Goal: Use online tool/utility: Utilize a website feature to perform a specific function

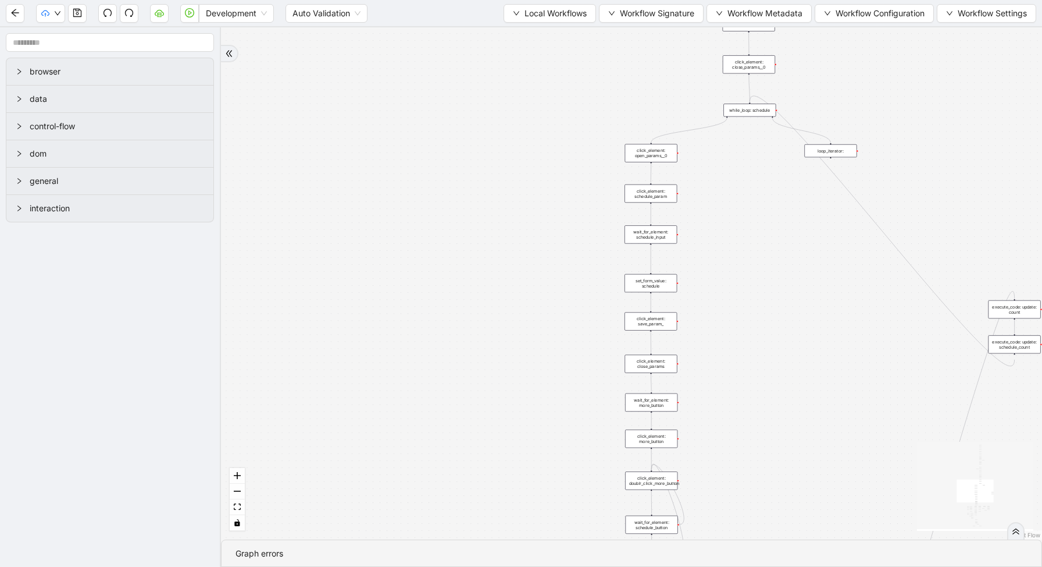
drag, startPoint x: 758, startPoint y: 170, endPoint x: 667, endPoint y: 550, distance: 391.1
click at [669, 550] on section "trigger new_tab: wait_until_loaded: wait_for_element: param_menu click_element:…" at bounding box center [631, 296] width 821 height 539
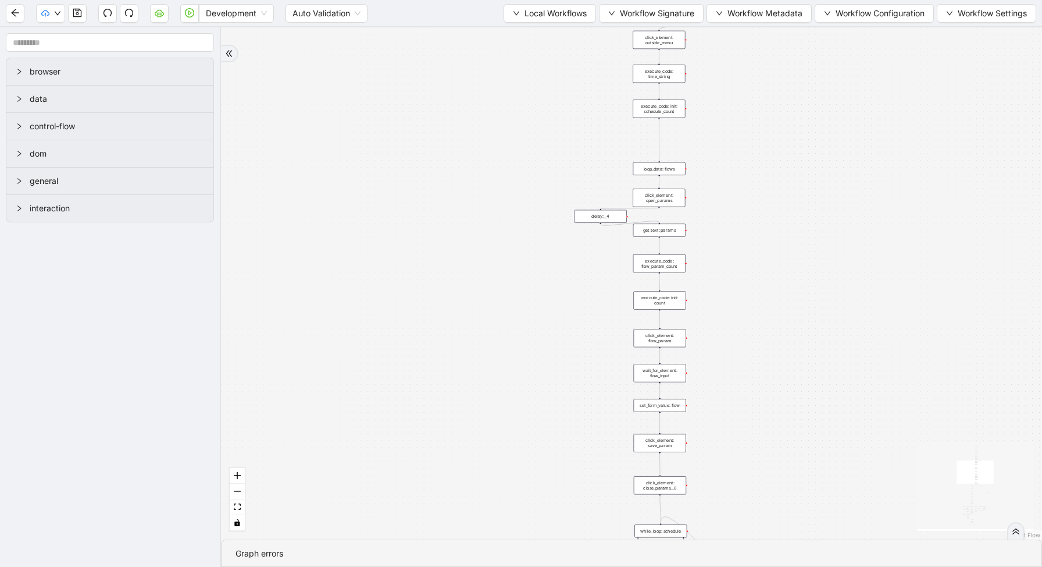
drag, startPoint x: 746, startPoint y: 319, endPoint x: 685, endPoint y: 566, distance: 254.6
click at [687, 566] on section "trigger new_tab: wait_until_loaded: wait_for_element: param_menu click_element:…" at bounding box center [631, 296] width 821 height 539
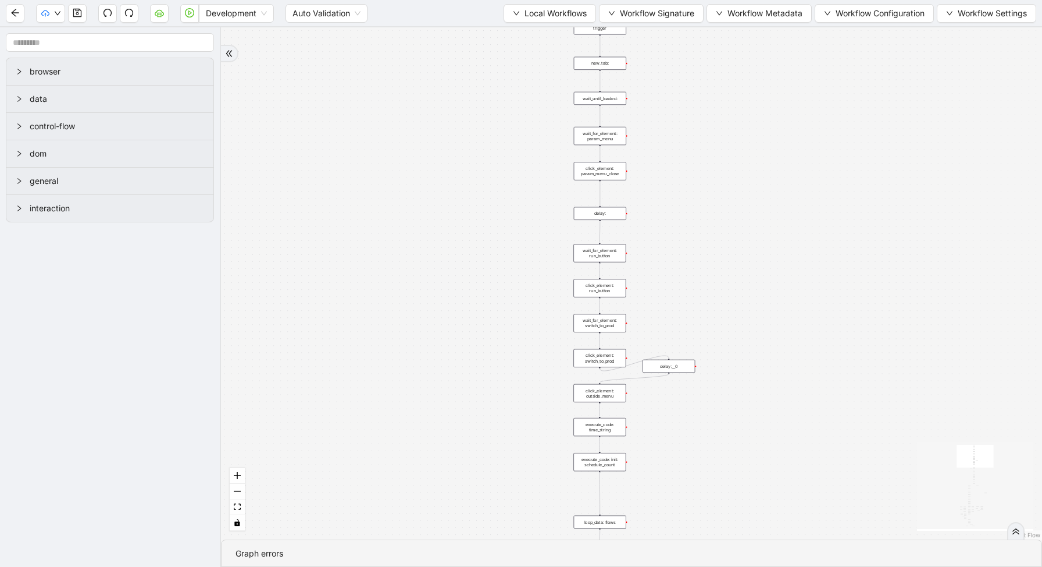
drag, startPoint x: 707, startPoint y: 282, endPoint x: 700, endPoint y: 422, distance: 140.3
click at [705, 426] on div "trigger new_tab: wait_until_loaded: wait_for_element: param_menu click_element:…" at bounding box center [631, 283] width 821 height 512
drag, startPoint x: 700, startPoint y: 423, endPoint x: 694, endPoint y: 519, distance: 96.2
click at [697, 521] on div "trigger new_tab: wait_until_loaded: wait_for_element: param_menu click_element:…" at bounding box center [631, 283] width 821 height 512
drag, startPoint x: 674, startPoint y: 231, endPoint x: 667, endPoint y: 129, distance: 102.0
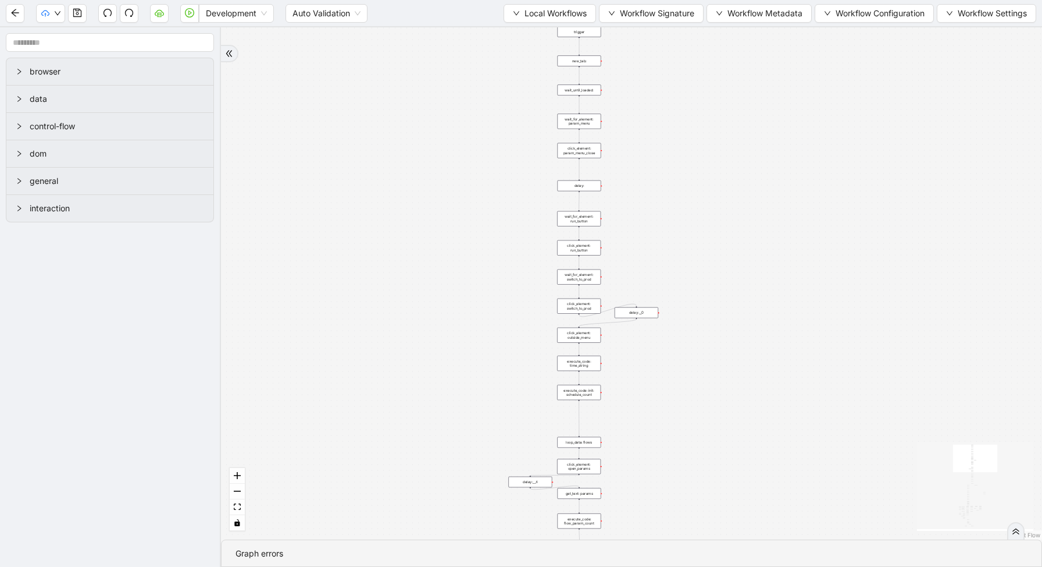
click at [667, 129] on div "trigger new_tab: wait_until_loaded: wait_for_element: param_menu click_element:…" at bounding box center [631, 283] width 821 height 512
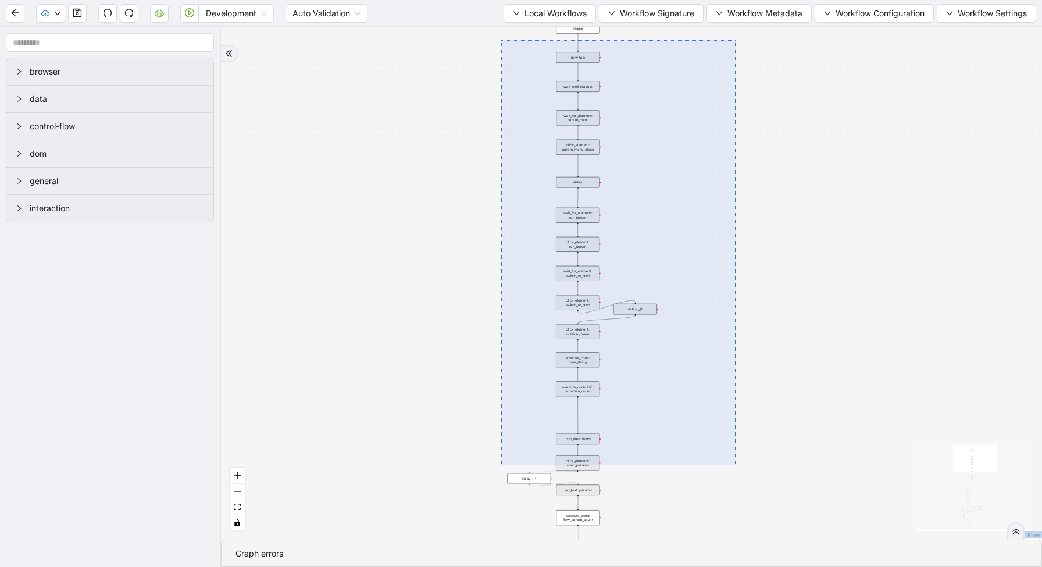
drag, startPoint x: 501, startPoint y: 40, endPoint x: 736, endPoint y: 465, distance: 485.0
click at [736, 465] on div "trigger new_tab: wait_until_loaded: wait_for_element: param_menu click_element:…" at bounding box center [631, 283] width 821 height 512
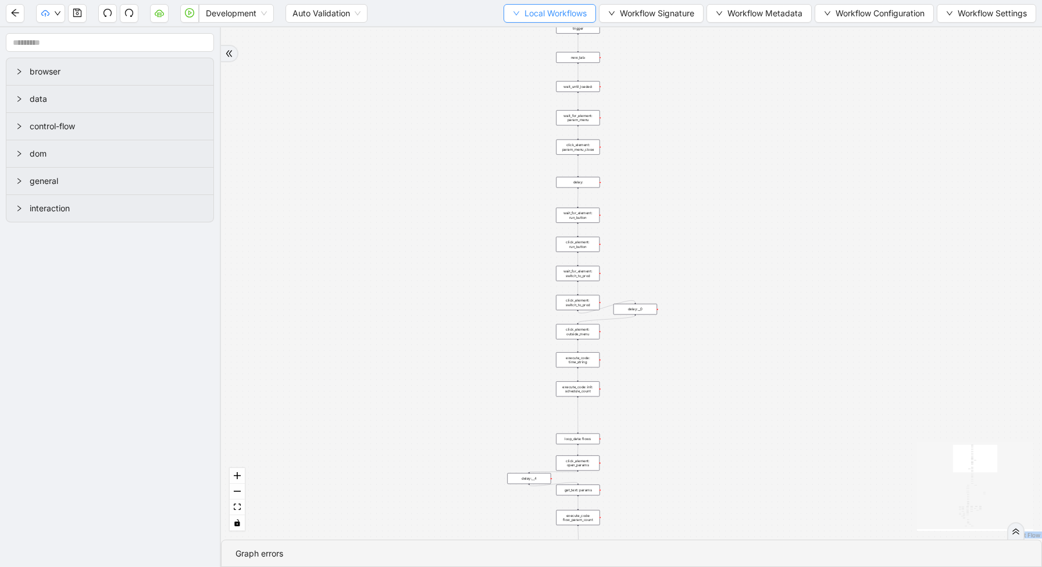
click at [541, 8] on span "Local Workflows" at bounding box center [556, 13] width 62 height 13
click at [541, 30] on span "Select" at bounding box center [545, 36] width 76 height 13
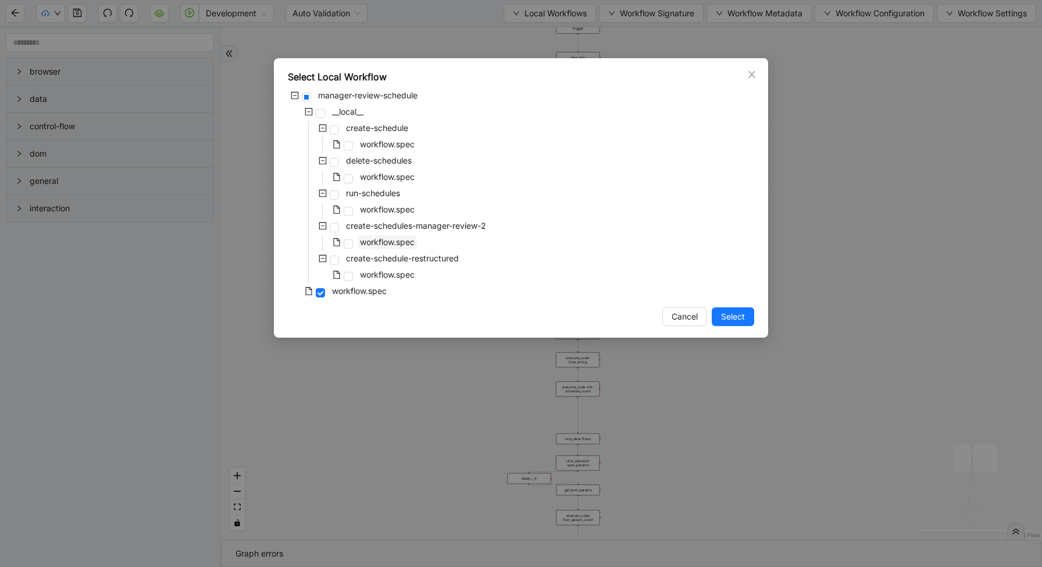
click at [390, 242] on span "workflow.spec" at bounding box center [387, 242] width 55 height 10
click at [743, 313] on span "Select" at bounding box center [733, 316] width 24 height 13
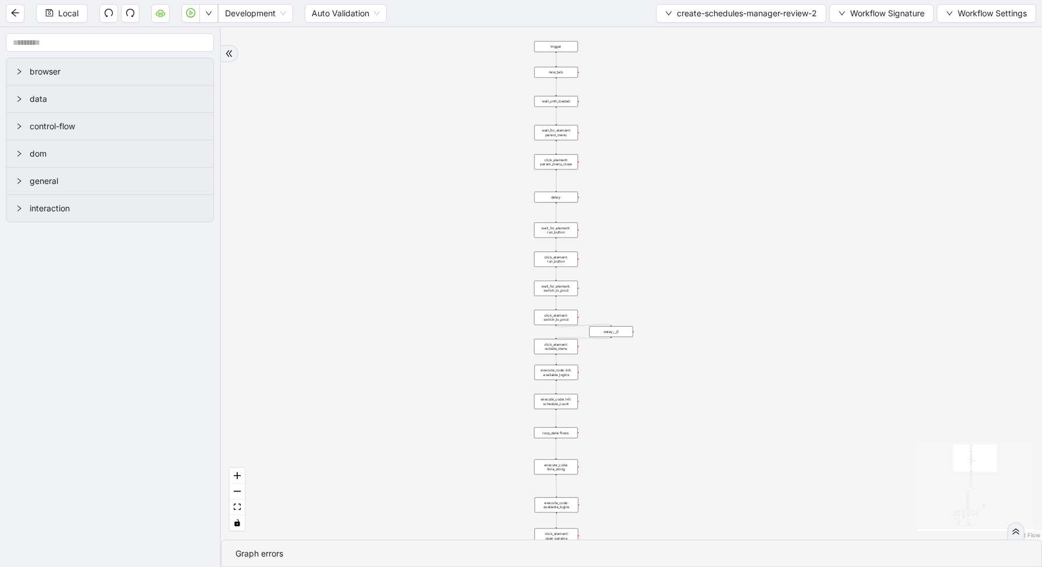
drag, startPoint x: 610, startPoint y: 240, endPoint x: 608, endPoint y: 156, distance: 83.2
click at [608, 156] on div "loopFrom fallback enable_retry has_error fallback exitFrom is_selected fallback…" at bounding box center [631, 283] width 821 height 512
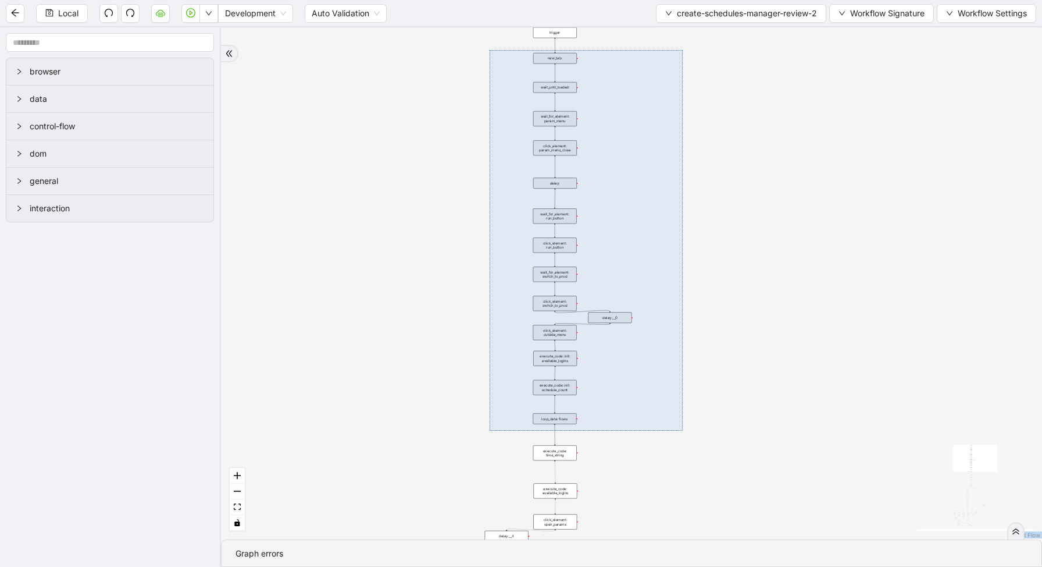
drag, startPoint x: 489, startPoint y: 50, endPoint x: 683, endPoint y: 430, distance: 426.9
click at [683, 430] on div "loopFrom fallback enable_retry has_error fallback exitFrom is_selected fallback…" at bounding box center [631, 283] width 821 height 512
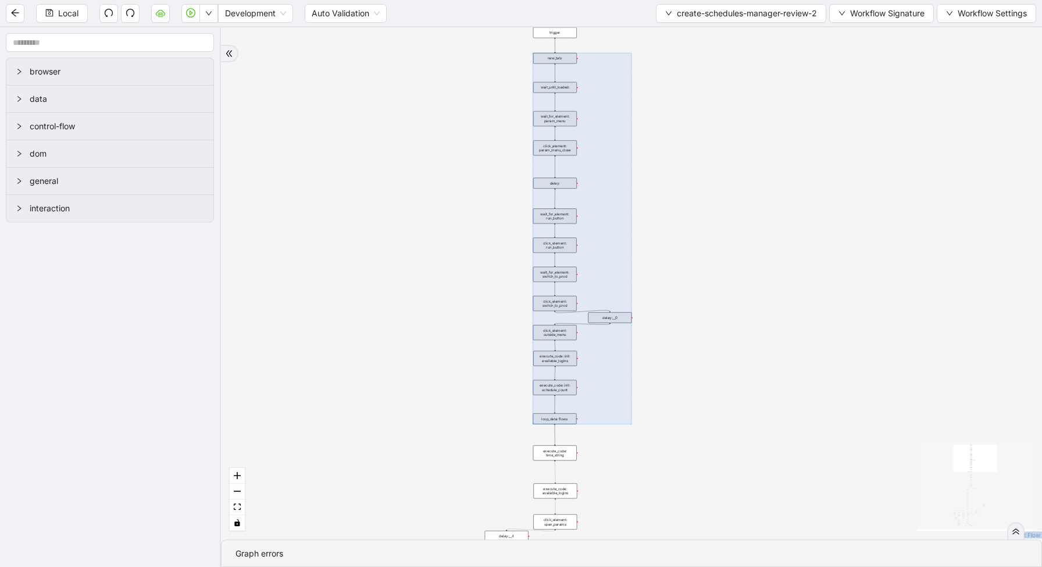
drag, startPoint x: 563, startPoint y: 352, endPoint x: 566, endPoint y: 303, distance: 48.9
click at [678, 15] on span "create-schedules-manager-review-2" at bounding box center [747, 13] width 140 height 13
click at [677, 31] on span "Select" at bounding box center [738, 36] width 154 height 13
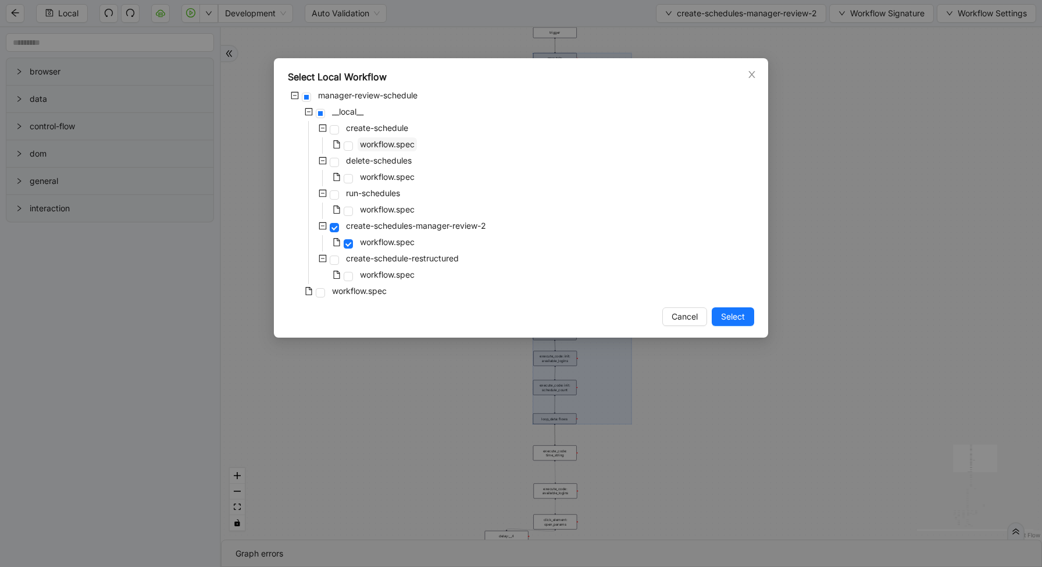
click at [367, 145] on span "workflow.spec" at bounding box center [387, 144] width 55 height 10
click at [727, 305] on div "Select Local Workflow manager-review-schedule __local__ create-schedule workflo…" at bounding box center [521, 197] width 494 height 279
click at [728, 318] on span "Select" at bounding box center [733, 316] width 24 height 13
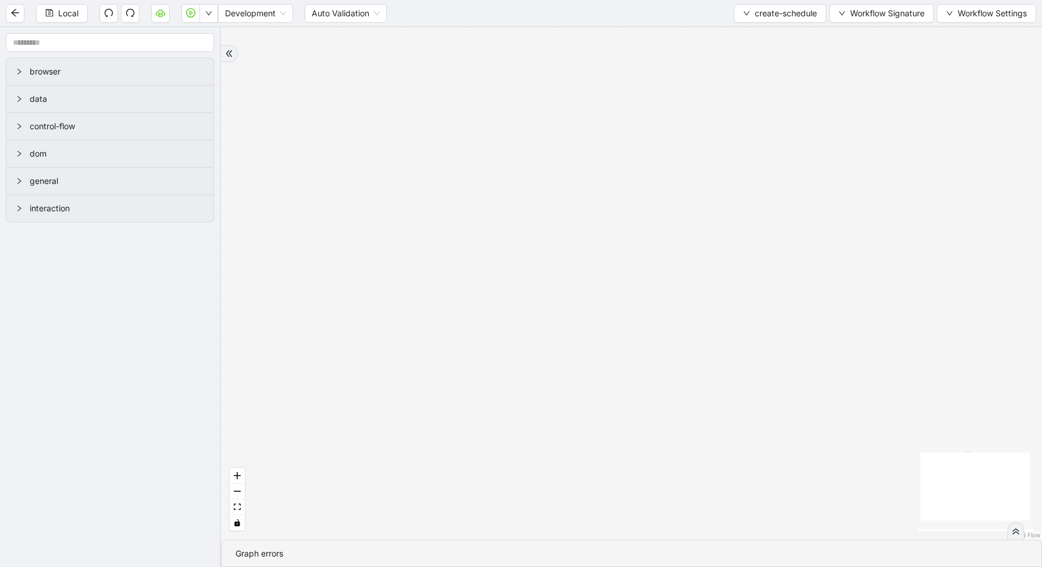
drag, startPoint x: 580, startPoint y: 233, endPoint x: 560, endPoint y: 233, distance: 20.9
click at [560, 233] on div "trigger" at bounding box center [631, 283] width 821 height 512
click at [515, 525] on div "trigger new_tab: wait_until_loaded: wait_for_element: param_menu click_element:…" at bounding box center [631, 283] width 821 height 512
drag, startPoint x: 655, startPoint y: 325, endPoint x: 708, endPoint y: 219, distance: 118.1
click at [705, 225] on div "trigger new_tab: wait_until_loaded: wait_for_element: param_menu click_element:…" at bounding box center [631, 283] width 821 height 512
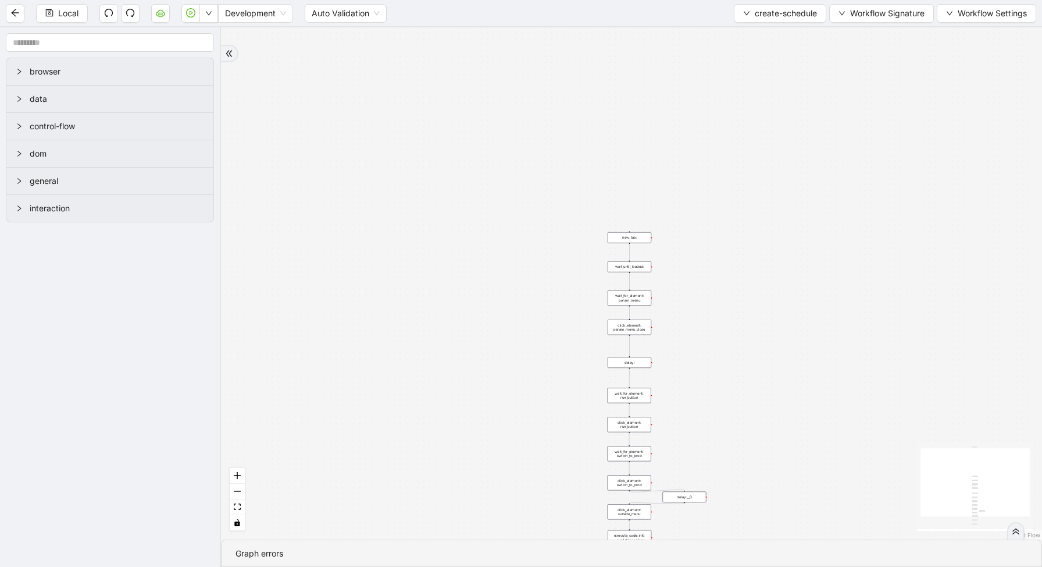
drag, startPoint x: 711, startPoint y: 217, endPoint x: 703, endPoint y: 369, distance: 152.0
click at [704, 369] on div "trigger new_tab: wait_until_loaded: wait_for_element: param_menu click_element:…" at bounding box center [631, 283] width 821 height 512
drag, startPoint x: 630, startPoint y: 74, endPoint x: 635, endPoint y: 272, distance: 197.8
click at [635, 273] on div "trigger" at bounding box center [625, 268] width 44 height 11
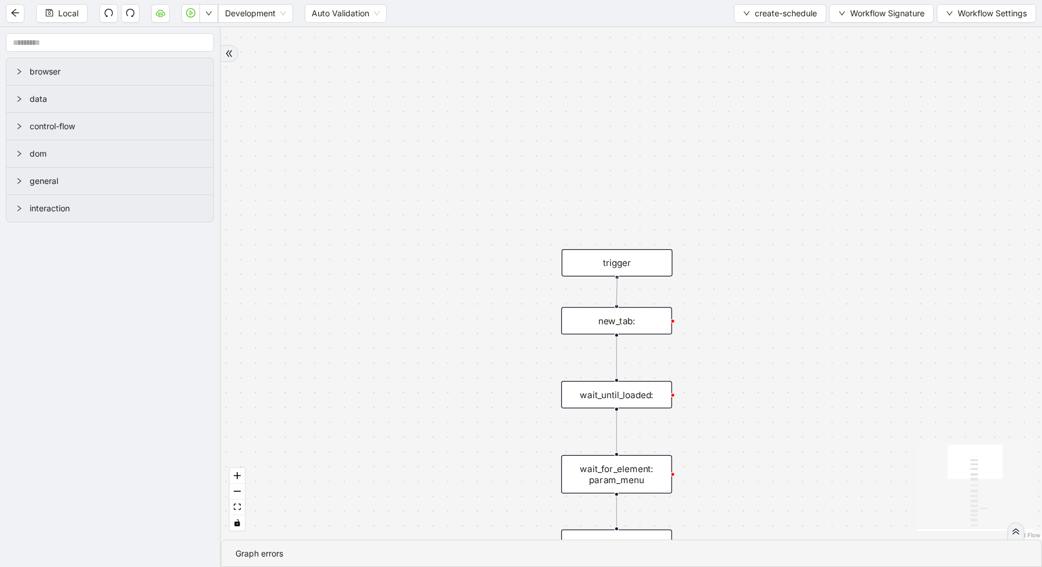
drag, startPoint x: 617, startPoint y: 277, endPoint x: 618, endPoint y: 310, distance: 32.6
drag, startPoint x: 618, startPoint y: 260, endPoint x: 618, endPoint y: 246, distance: 14.0
click at [618, 246] on div "trigger" at bounding box center [616, 248] width 111 height 27
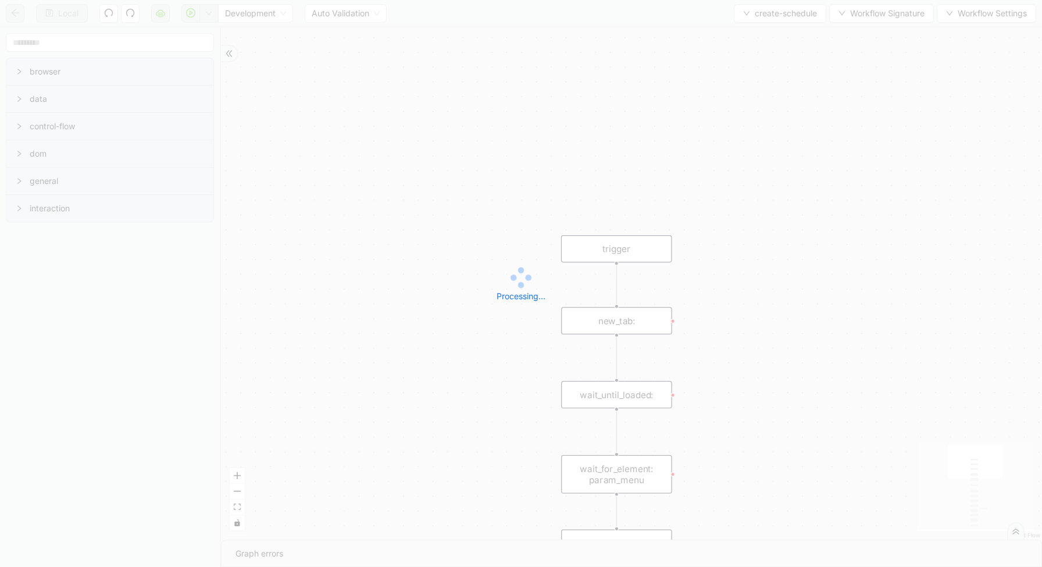
click at [744, 284] on div "Processing..." at bounding box center [521, 292] width 1042 height 19
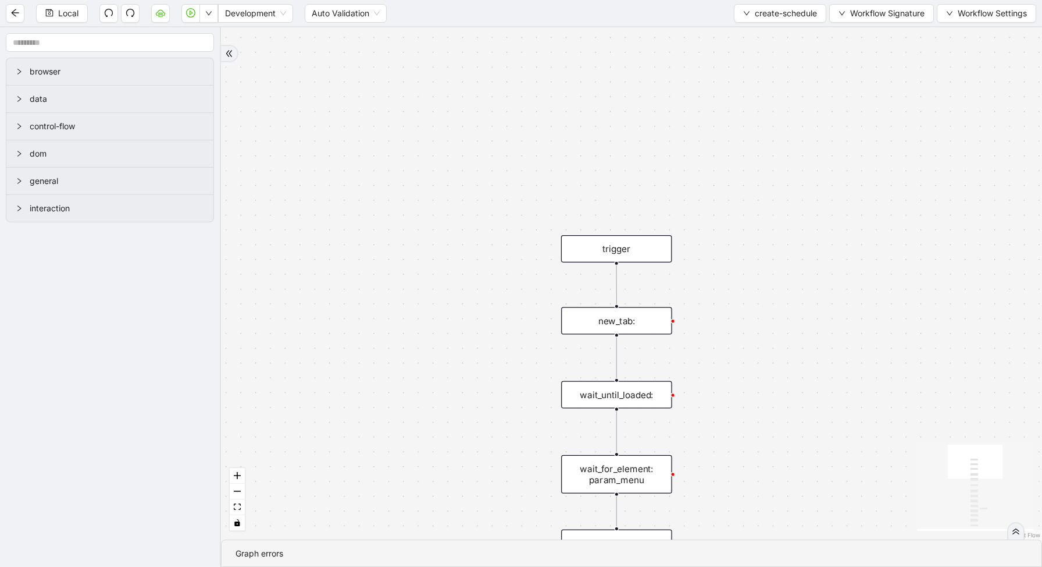
click at [636, 323] on div "new_tab:" at bounding box center [616, 320] width 111 height 27
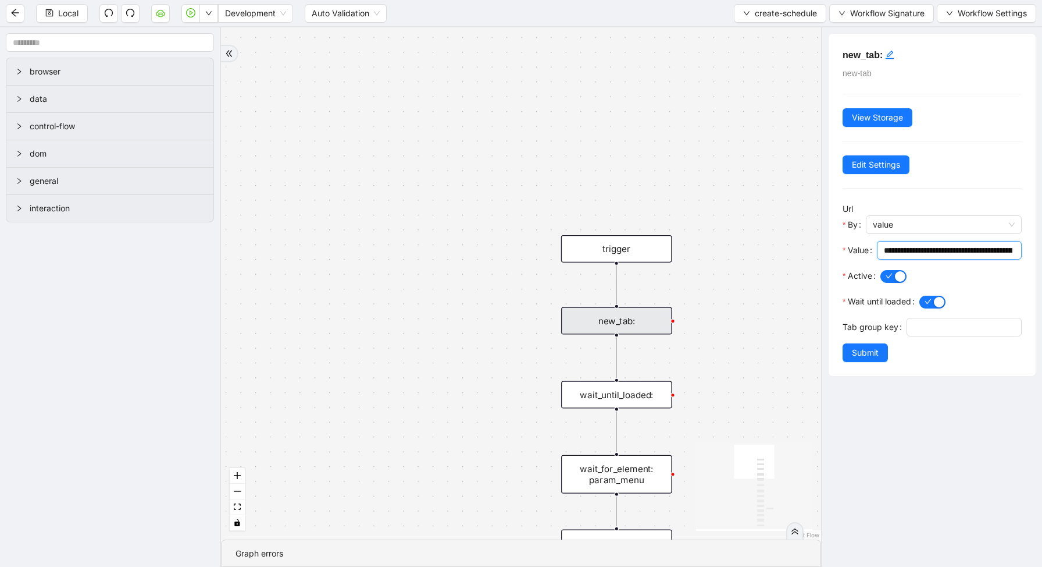
click at [942, 250] on input "**********" at bounding box center [948, 250] width 129 height 13
paste input "text"
type input "**********"
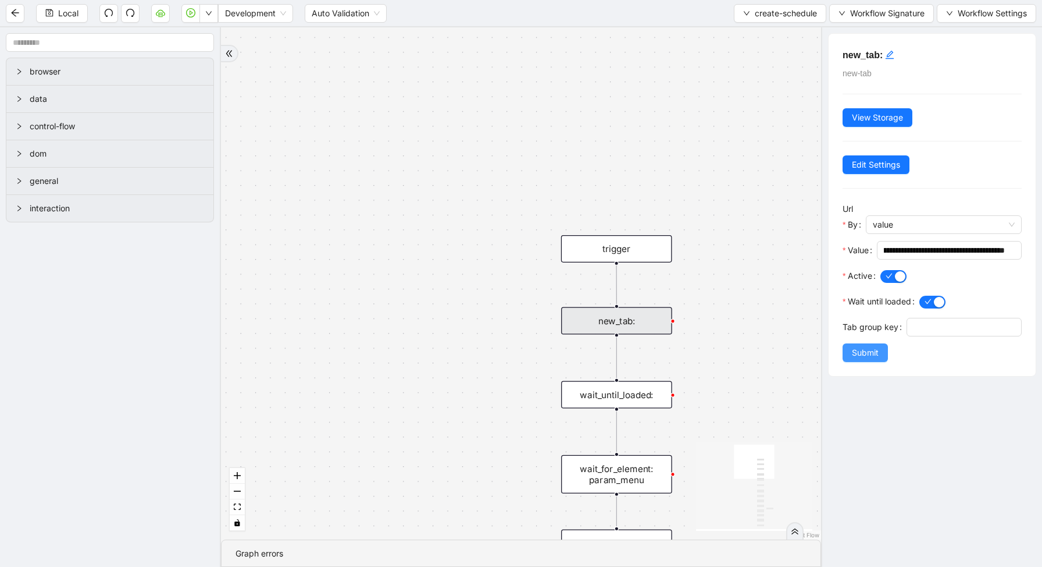
click at [868, 351] on span "Submit" at bounding box center [865, 352] width 27 height 13
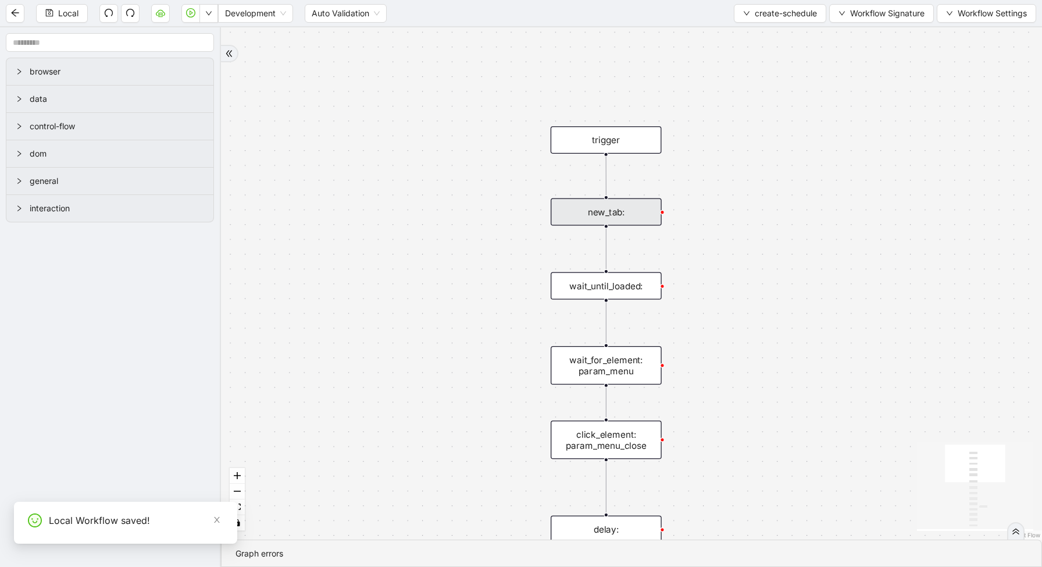
drag, startPoint x: 724, startPoint y: 432, endPoint x: 707, endPoint y: 238, distance: 194.4
click at [707, 238] on div "trigger new_tab: wait_until_loaded: wait_for_element: param_menu click_element:…" at bounding box center [631, 283] width 821 height 512
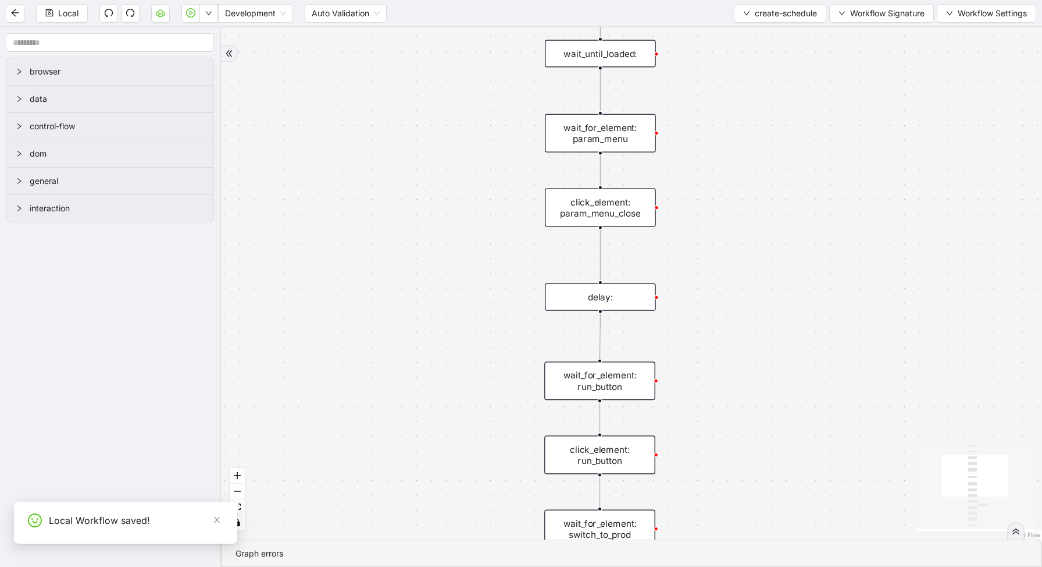
drag, startPoint x: 711, startPoint y: 372, endPoint x: 706, endPoint y: 196, distance: 176.3
click at [706, 197] on div "trigger new_tab: wait_until_loaded: wait_for_element: param_menu click_element:…" at bounding box center [631, 283] width 821 height 512
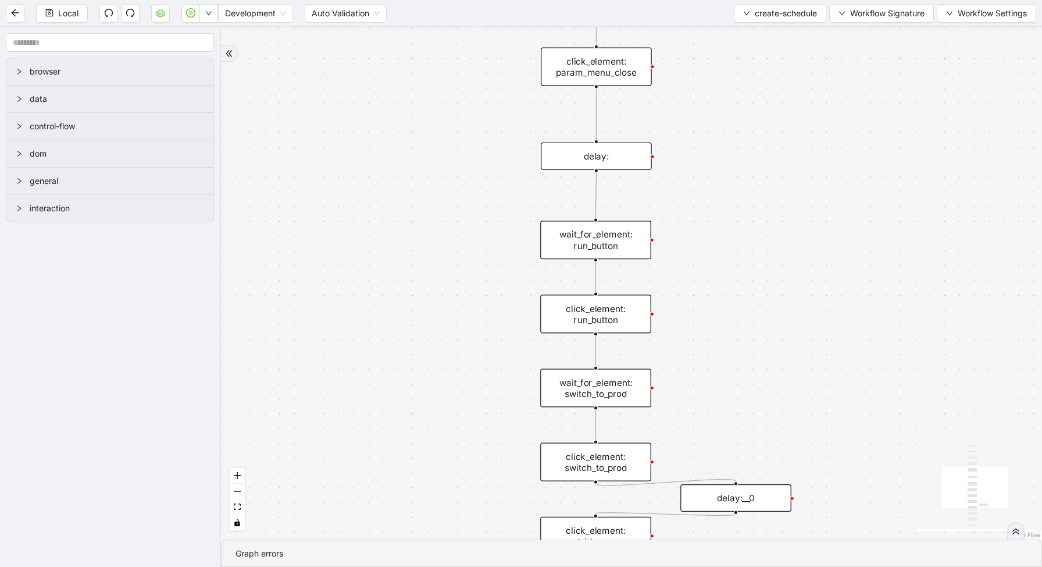
drag, startPoint x: 685, startPoint y: 390, endPoint x: 684, endPoint y: 253, distance: 136.7
click at [686, 256] on div "trigger new_tab: wait_until_loaded: wait_for_element: param_menu click_element:…" at bounding box center [631, 283] width 821 height 512
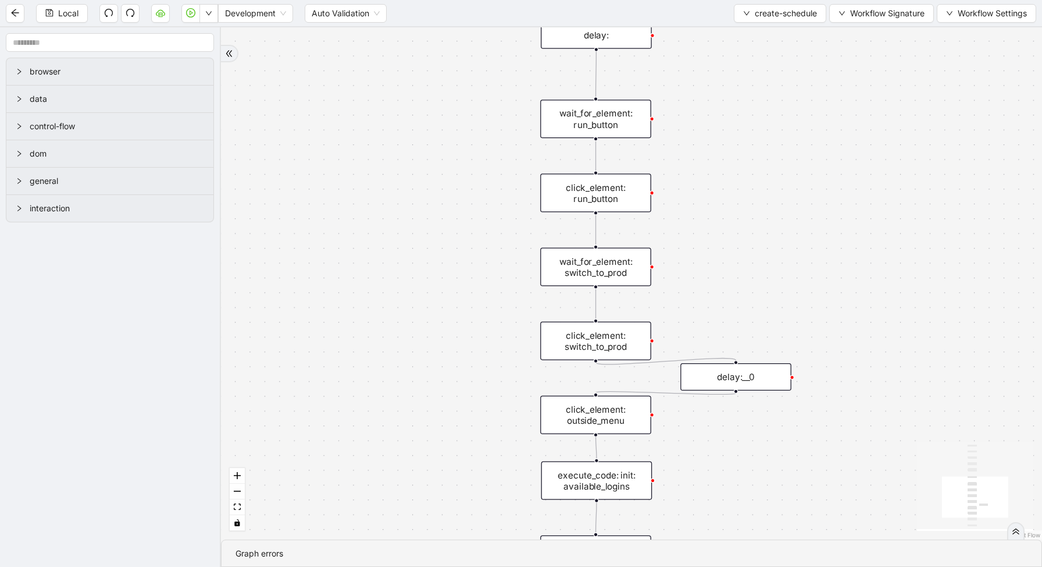
drag, startPoint x: 685, startPoint y: 377, endPoint x: 687, endPoint y: 219, distance: 158.8
click at [687, 219] on div "trigger new_tab: wait_until_loaded: wait_for_element: param_menu click_element:…" at bounding box center [631, 283] width 821 height 512
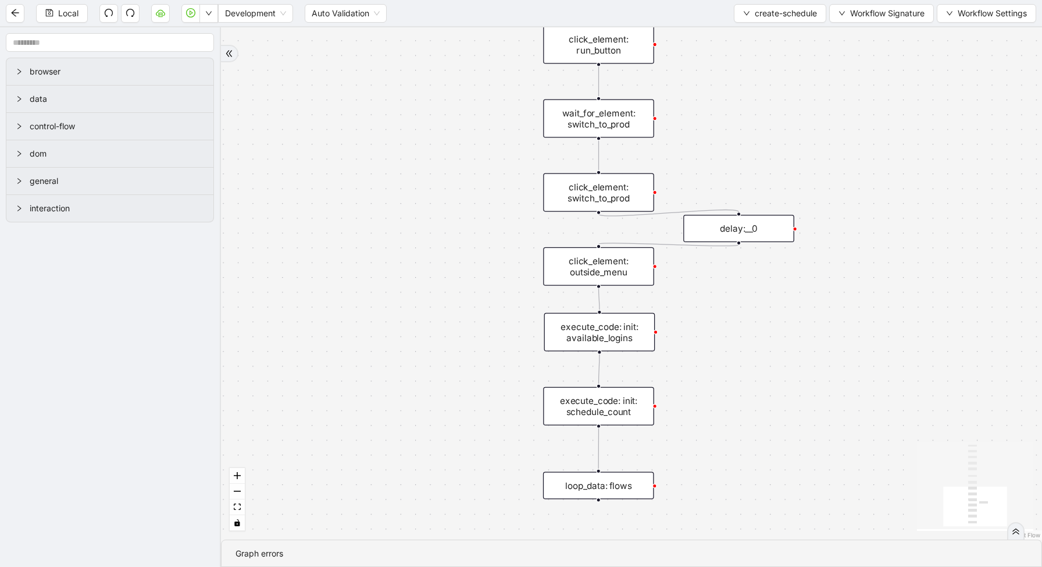
drag, startPoint x: 717, startPoint y: 408, endPoint x: 717, endPoint y: 318, distance: 90.2
click at [717, 318] on div "trigger new_tab: wait_until_loaded: wait_for_element: param_menu click_element:…" at bounding box center [631, 283] width 821 height 512
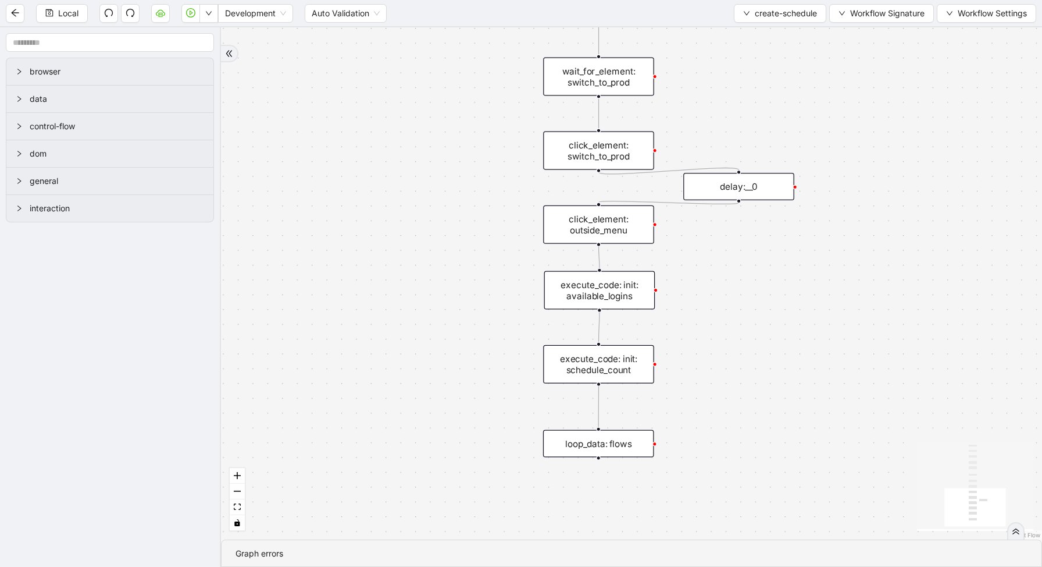
drag, startPoint x: 725, startPoint y: 384, endPoint x: 725, endPoint y: 342, distance: 41.9
click at [725, 342] on div "trigger new_tab: wait_until_loaded: wait_for_element: param_menu click_element:…" at bounding box center [631, 283] width 821 height 512
click at [598, 372] on div "execute_code: init: schedule_count" at bounding box center [598, 364] width 111 height 38
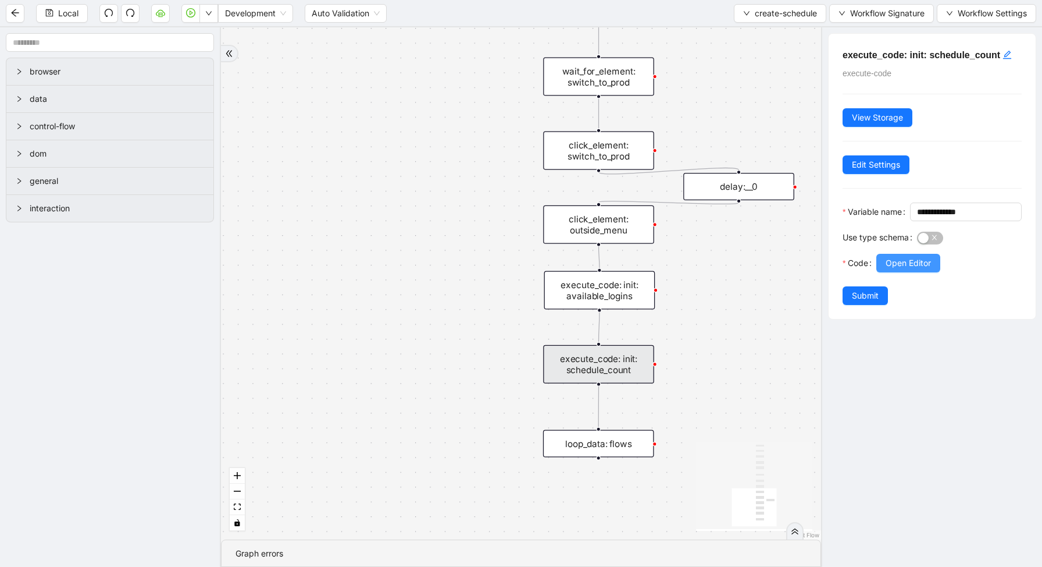
click at [916, 269] on span "Open Editor" at bounding box center [908, 262] width 45 height 13
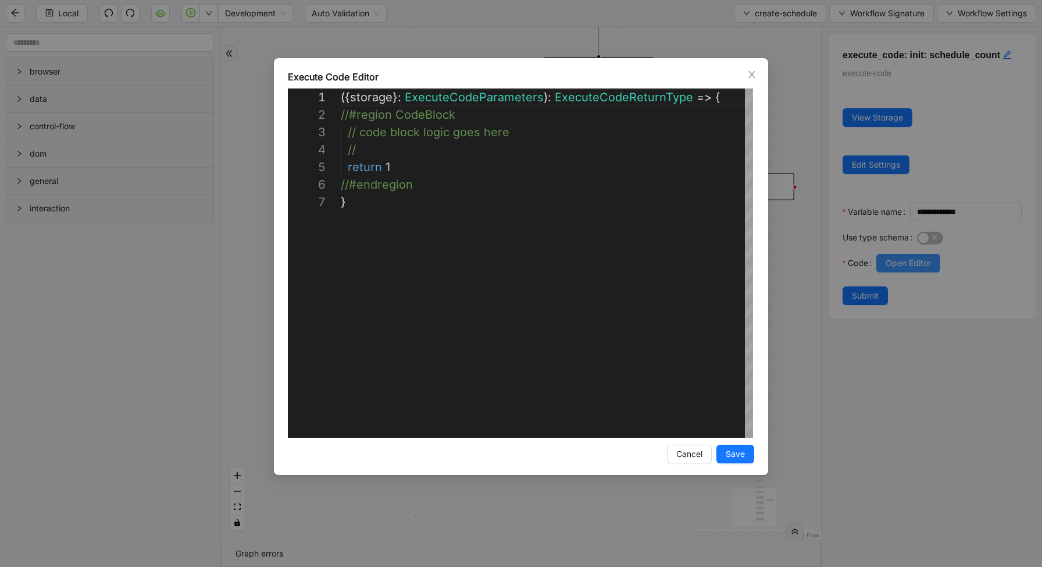
scroll to position [105, 0]
click at [806, 313] on div "**********" at bounding box center [521, 283] width 1042 height 567
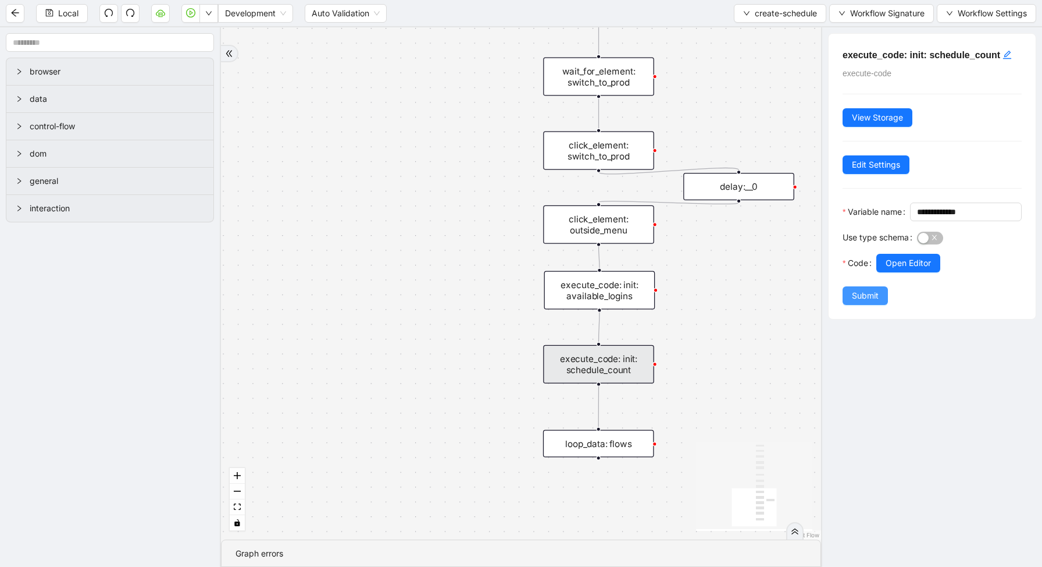
click at [864, 302] on span "Submit" at bounding box center [865, 295] width 27 height 13
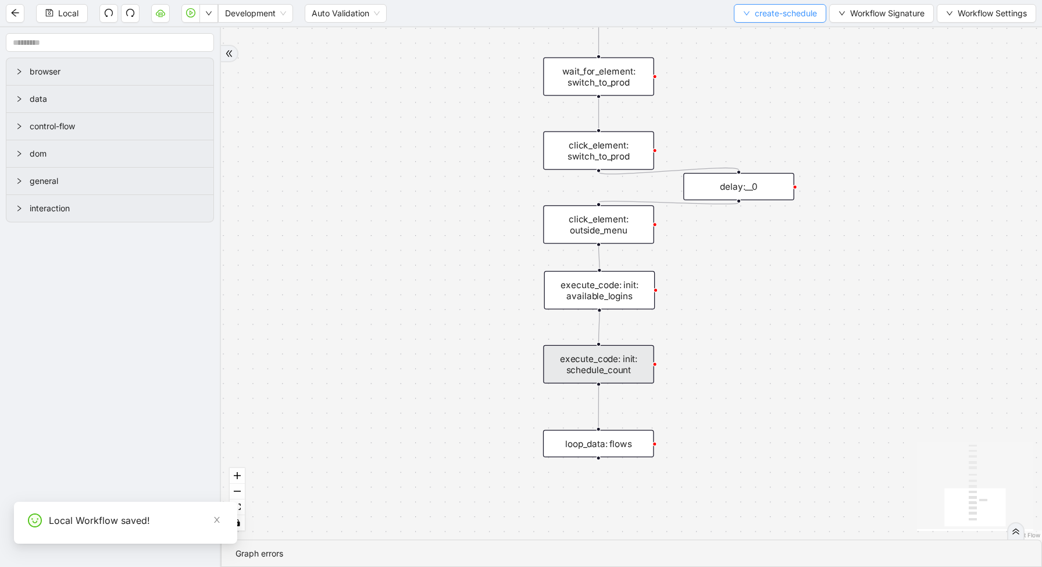
click at [758, 19] on span "create-schedule" at bounding box center [786, 13] width 62 height 13
click at [746, 36] on span "Select" at bounding box center [777, 36] width 74 height 13
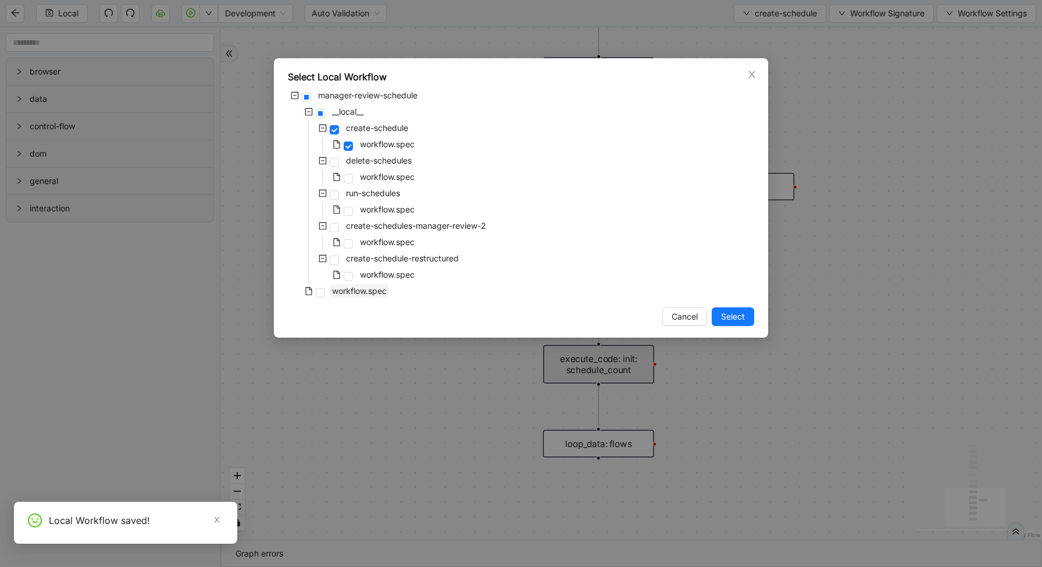
click at [358, 296] on span "workflow.spec" at bounding box center [359, 291] width 59 height 14
click at [739, 309] on button "Select" at bounding box center [733, 316] width 42 height 19
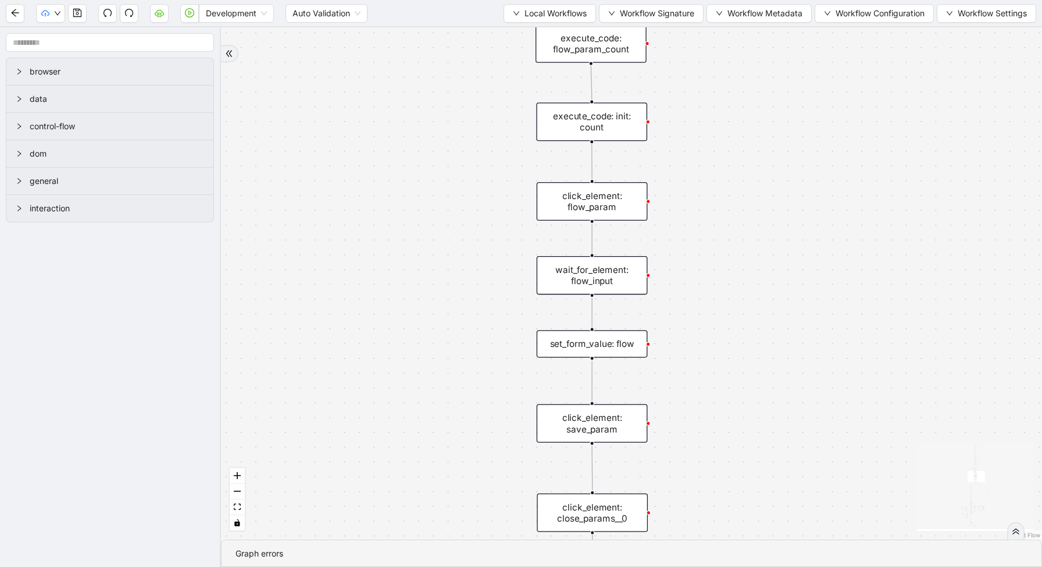
drag, startPoint x: 726, startPoint y: 370, endPoint x: 729, endPoint y: 389, distance: 19.4
click at [729, 389] on div "exitFrom loopFrom fallback enable_retry has_error fallback fallback is_selected…" at bounding box center [631, 283] width 821 height 512
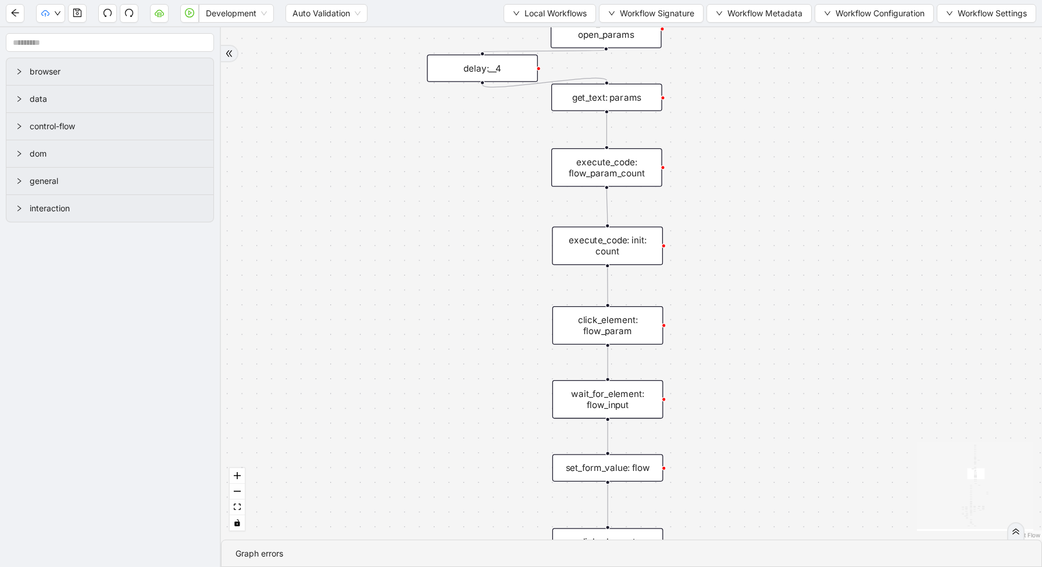
drag, startPoint x: 736, startPoint y: 337, endPoint x: 752, endPoint y: 461, distance: 124.9
click at [752, 461] on div "exitFrom loopFrom fallback enable_retry has_error fallback fallback is_selected…" at bounding box center [631, 283] width 821 height 512
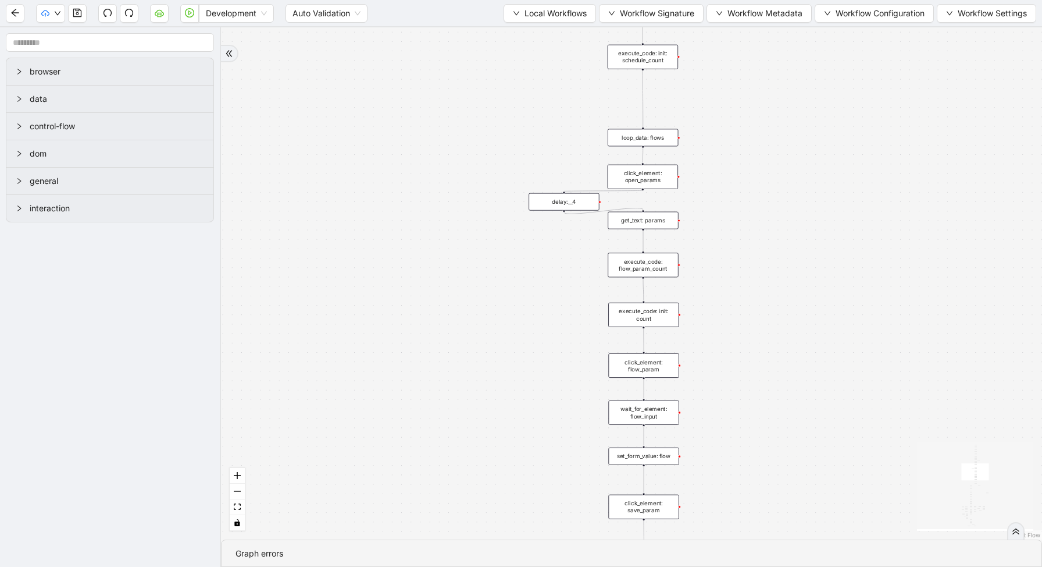
drag, startPoint x: 756, startPoint y: 432, endPoint x: 749, endPoint y: 460, distance: 29.3
click at [749, 460] on div "exitFrom loopFrom fallback enable_retry has_error fallback fallback is_selected…" at bounding box center [631, 283] width 821 height 512
click at [748, 315] on div "exitFrom loopFrom fallback enable_retry has_error fallback fallback is_selected…" at bounding box center [631, 283] width 821 height 512
click at [552, 15] on span "Local Workflows" at bounding box center [556, 13] width 62 height 13
click at [547, 42] on li "Select" at bounding box center [545, 36] width 90 height 19
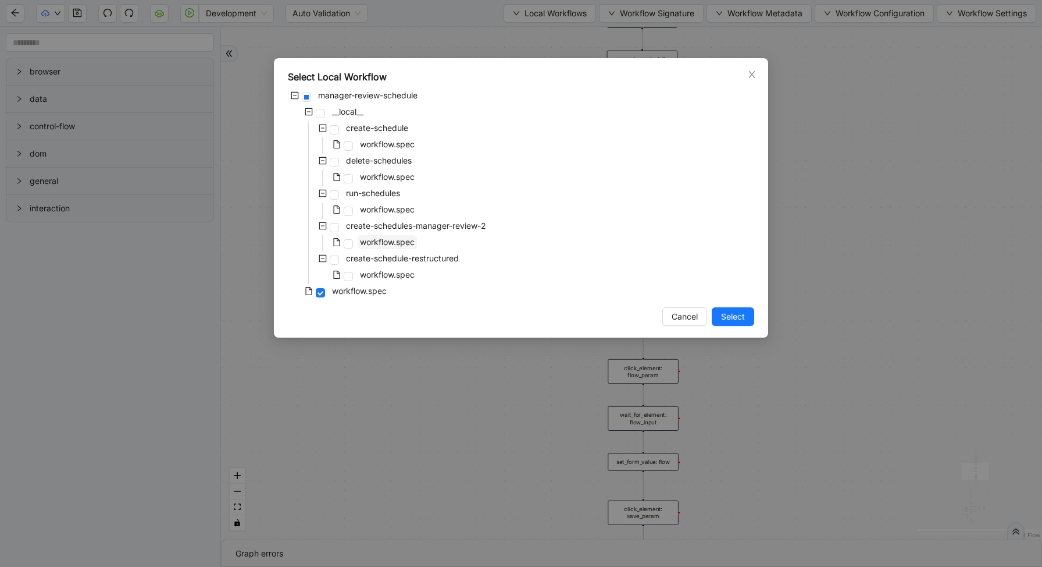
click at [391, 240] on span "workflow.spec" at bounding box center [387, 242] width 55 height 10
click at [732, 315] on span "Select" at bounding box center [733, 316] width 24 height 13
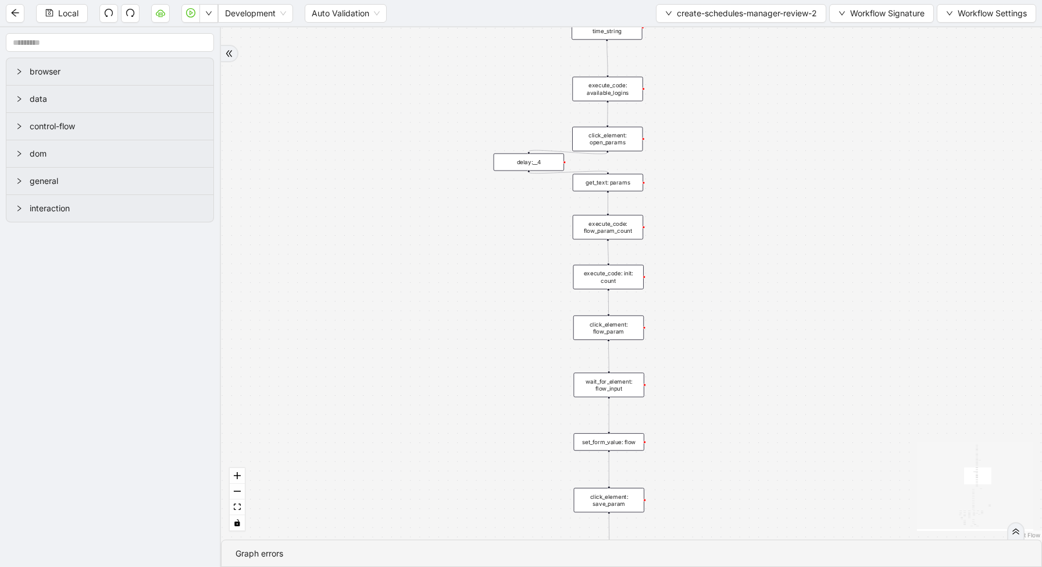
drag, startPoint x: 747, startPoint y: 413, endPoint x: 746, endPoint y: 139, distance: 273.9
click at [747, 139] on div "loopFrom fallback enable_retry has_error fallback exitFrom is_selected fallback…" at bounding box center [631, 283] width 821 height 512
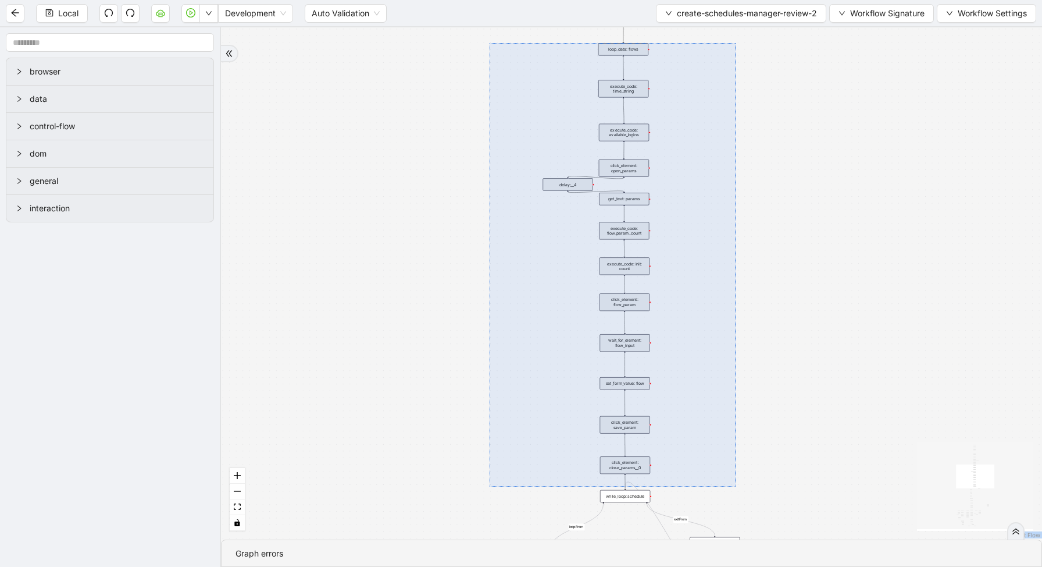
drag, startPoint x: 490, startPoint y: 43, endPoint x: 731, endPoint y: 486, distance: 504.2
click at [735, 486] on div "loopFrom fallback enable_retry has_error fallback exitFrom is_selected fallback…" at bounding box center [631, 283] width 821 height 512
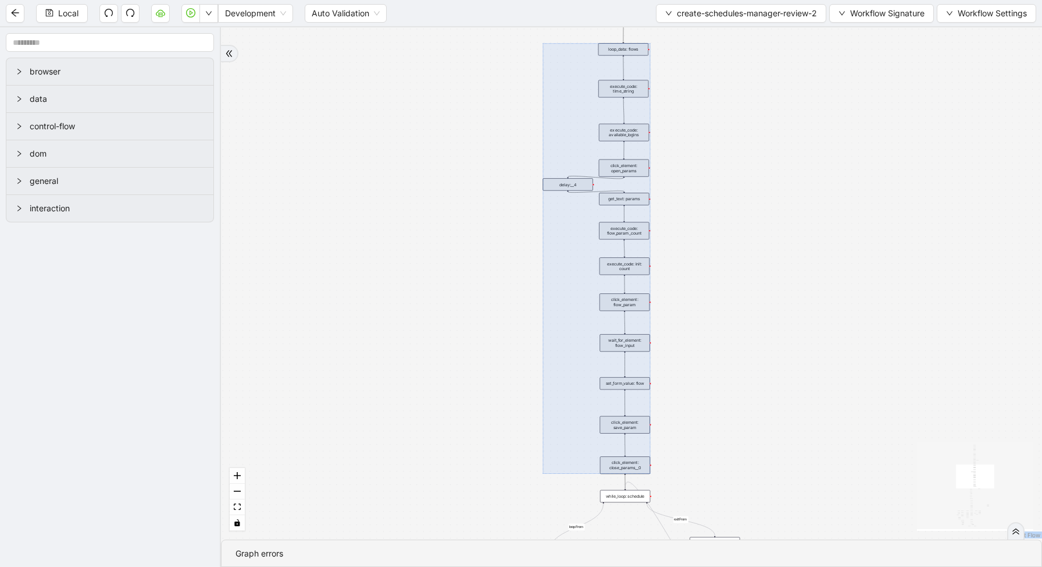
copy body "React Flow mini map React Flow Press enter or space to select a node. You can t…"
click at [696, 13] on span "create-schedules-manager-review-2" at bounding box center [747, 13] width 140 height 13
click at [693, 34] on span "Select" at bounding box center [738, 36] width 154 height 13
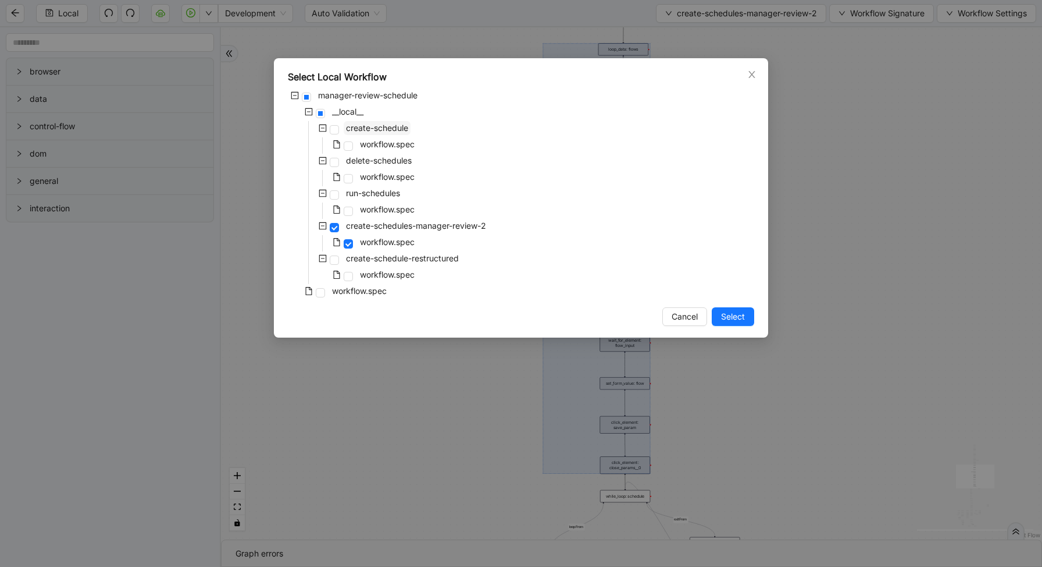
click at [368, 129] on span "create-schedule" at bounding box center [377, 128] width 62 height 10
click at [735, 315] on span "Select" at bounding box center [733, 316] width 24 height 13
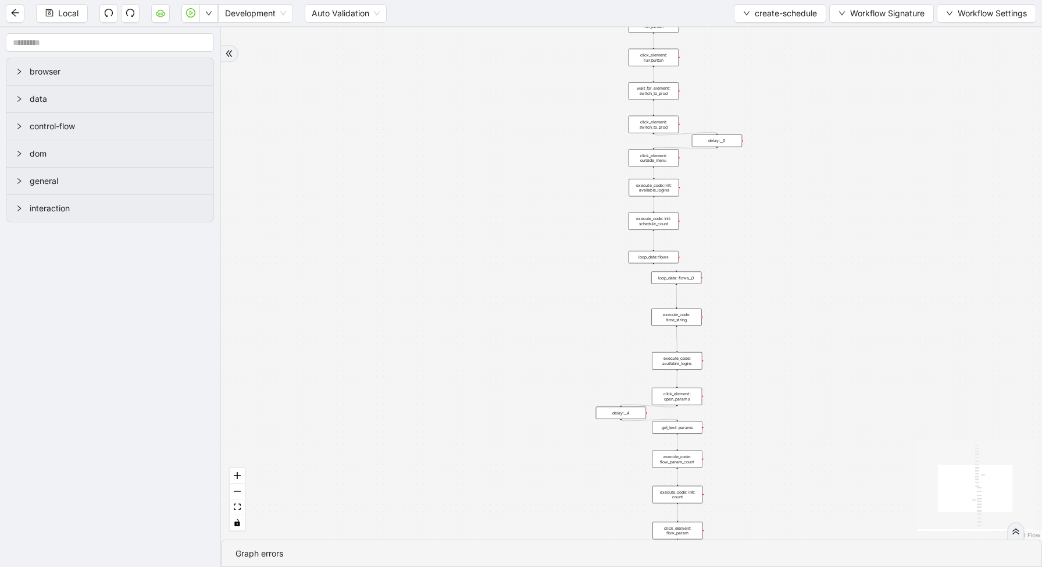
click at [654, 257] on div "loop_data: flows" at bounding box center [654, 257] width 50 height 12
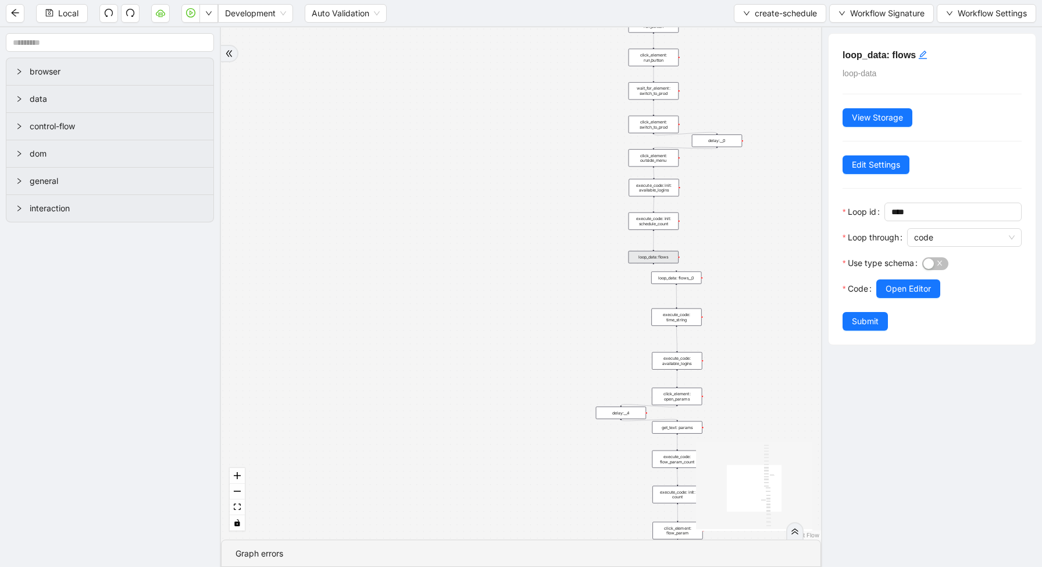
click at [678, 270] on div "trigger new_tab: wait_until_loaded: wait_for_element: param_menu click_element:…" at bounding box center [521, 283] width 600 height 512
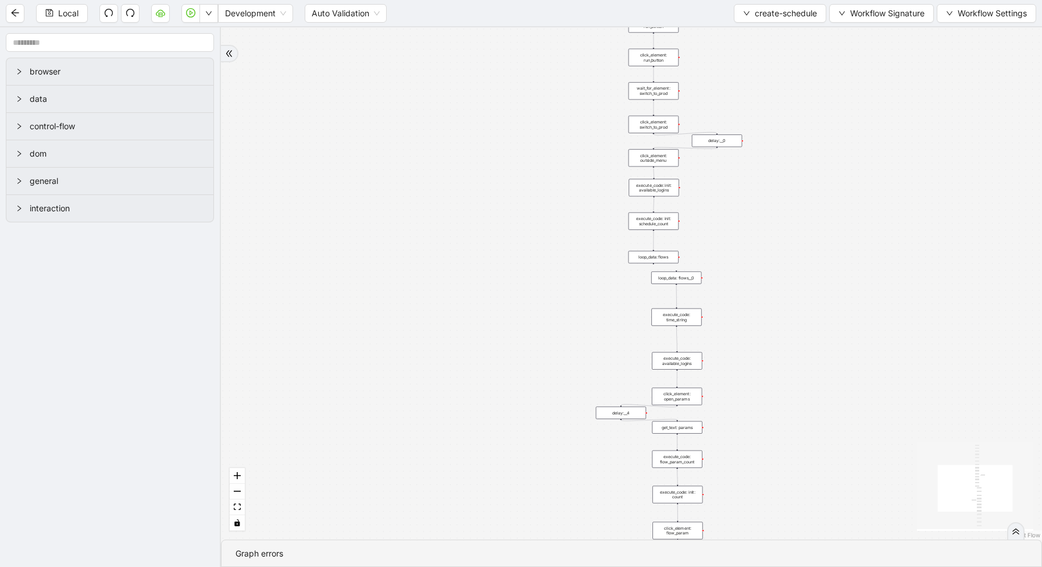
click at [678, 282] on div "loop_data: flows__0" at bounding box center [676, 277] width 50 height 12
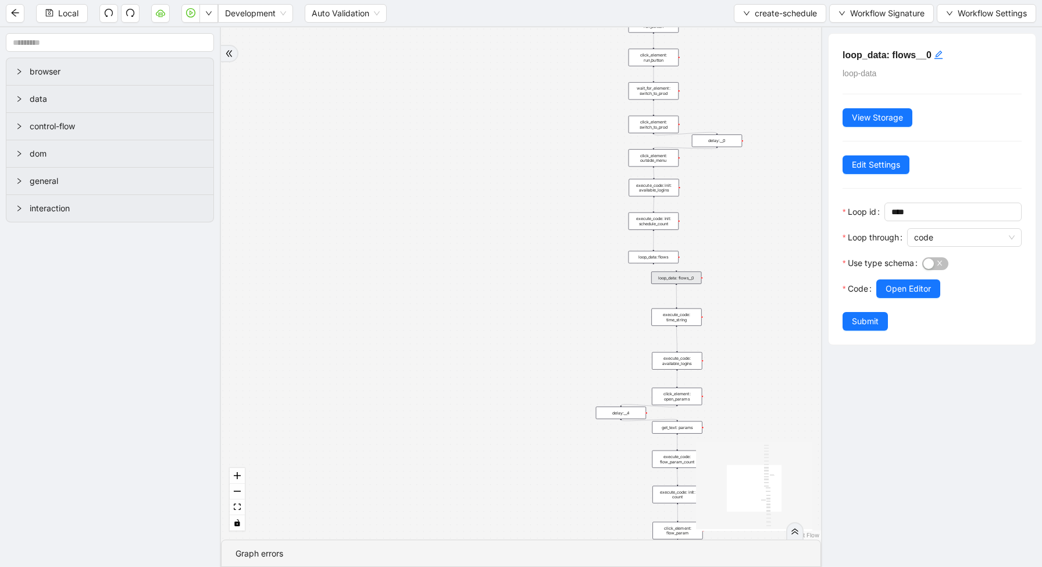
click at [668, 275] on div "loop_data: flows__0" at bounding box center [676, 277] width 50 height 12
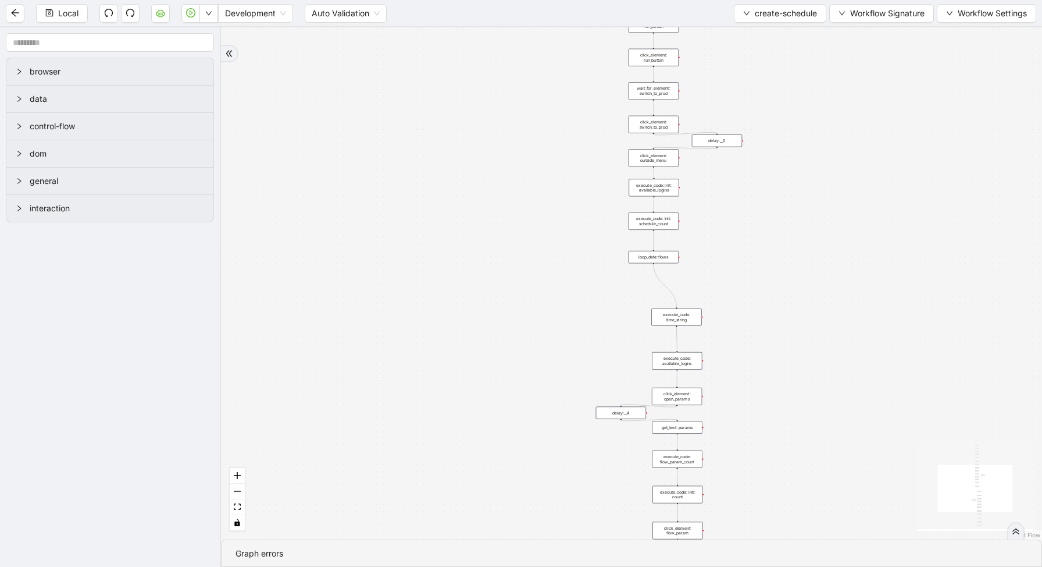
drag, startPoint x: 654, startPoint y: 263, endPoint x: 678, endPoint y: 309, distance: 52.3
